Goal: Use online tool/utility: Utilize a website feature to perform a specific function

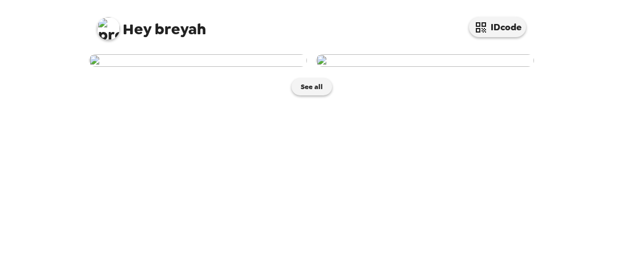
scroll to position [100, 0]
click at [204, 67] on img at bounding box center [198, 60] width 218 height 13
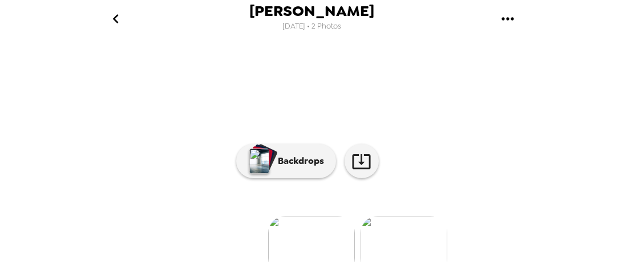
scroll to position [212, 0]
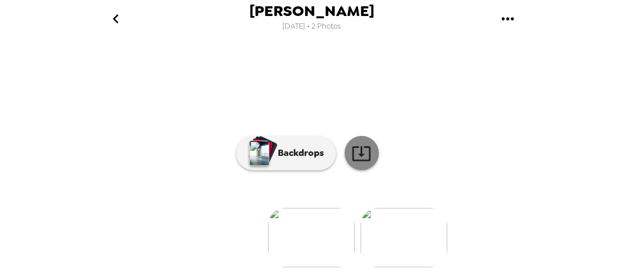
click at [357, 155] on icon at bounding box center [362, 153] width 20 height 20
